Goal: Task Accomplishment & Management: Use online tool/utility

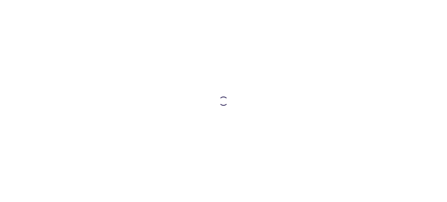
click at [292, 100] on div at bounding box center [223, 101] width 298 height 202
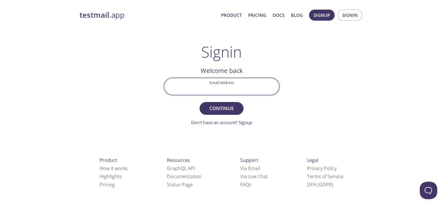
click at [222, 90] on input "Email Address" at bounding box center [221, 86] width 115 height 17
click at [225, 91] on input "Email Address" at bounding box center [221, 86] width 115 height 17
type input "[EMAIL_ADDRESS][DOMAIN_NAME]"
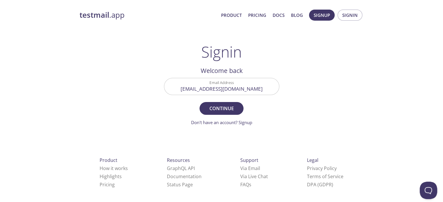
click at [212, 101] on form "Email Address [EMAIL_ADDRESS][DOMAIN_NAME] Continue Don't have an account? Sign…" at bounding box center [221, 102] width 115 height 48
click at [211, 107] on span "Continue" at bounding box center [221, 108] width 31 height 8
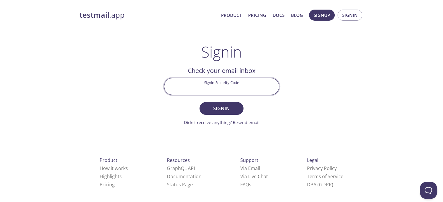
click at [223, 93] on input "Signin Security Code" at bounding box center [221, 86] width 115 height 17
paste input "Z1GV72V"
type input "Z1GV72V"
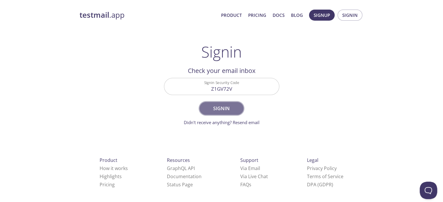
click at [232, 111] on span "Signin" at bounding box center [221, 108] width 31 height 8
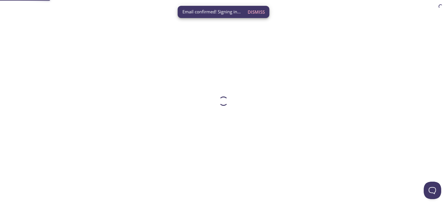
click at [232, 96] on div at bounding box center [223, 101] width 298 height 202
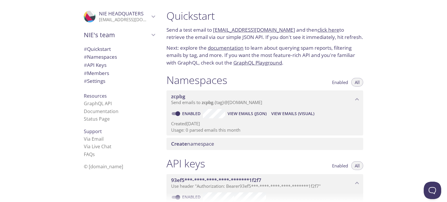
click at [235, 30] on link "[EMAIL_ADDRESS][DOMAIN_NAME]" at bounding box center [254, 29] width 82 height 7
click at [319, 29] on link "click here" at bounding box center [328, 29] width 22 height 7
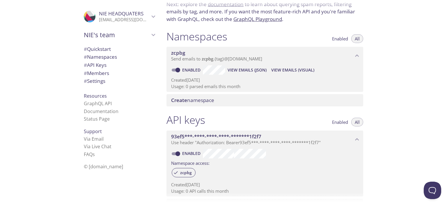
scroll to position [44, 0]
click at [96, 78] on span "# Settings" at bounding box center [95, 81] width 22 height 7
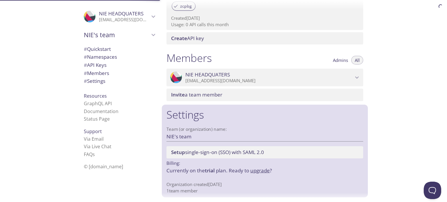
scroll to position [212, 0]
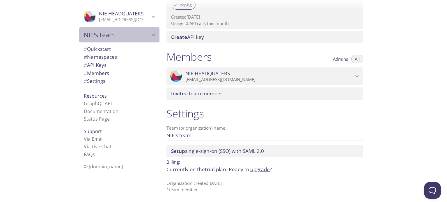
click at [107, 37] on span "NIE's team" at bounding box center [117, 35] width 66 height 8
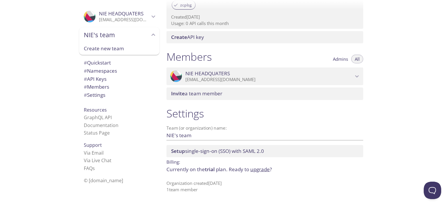
click at [125, 12] on span "NIE HEADQUATERS" at bounding box center [121, 13] width 45 height 7
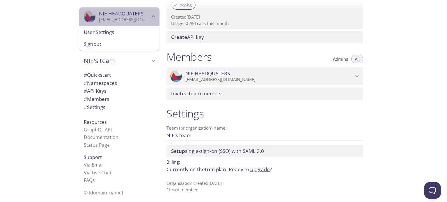
click at [125, 12] on span "NIE HEADQUATERS" at bounding box center [121, 13] width 45 height 7
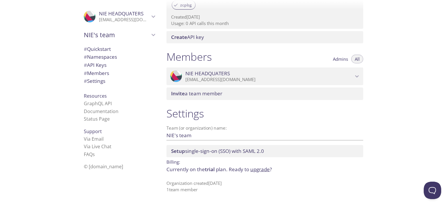
click at [93, 47] on span "# Quickstart" at bounding box center [97, 49] width 27 height 7
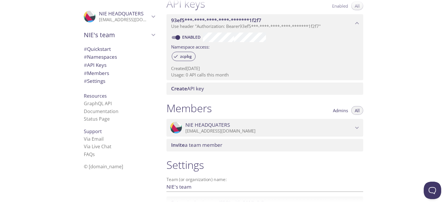
scroll to position [164, 0]
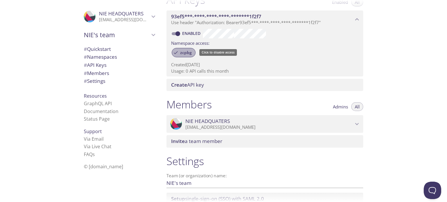
click at [191, 52] on span "zcpbg" at bounding box center [186, 52] width 19 height 5
click at [187, 51] on span "zcpbg" at bounding box center [186, 52] width 19 height 5
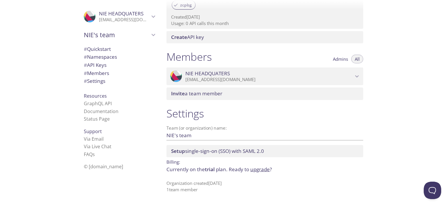
scroll to position [209, 0]
